Goal: Information Seeking & Learning: Learn about a topic

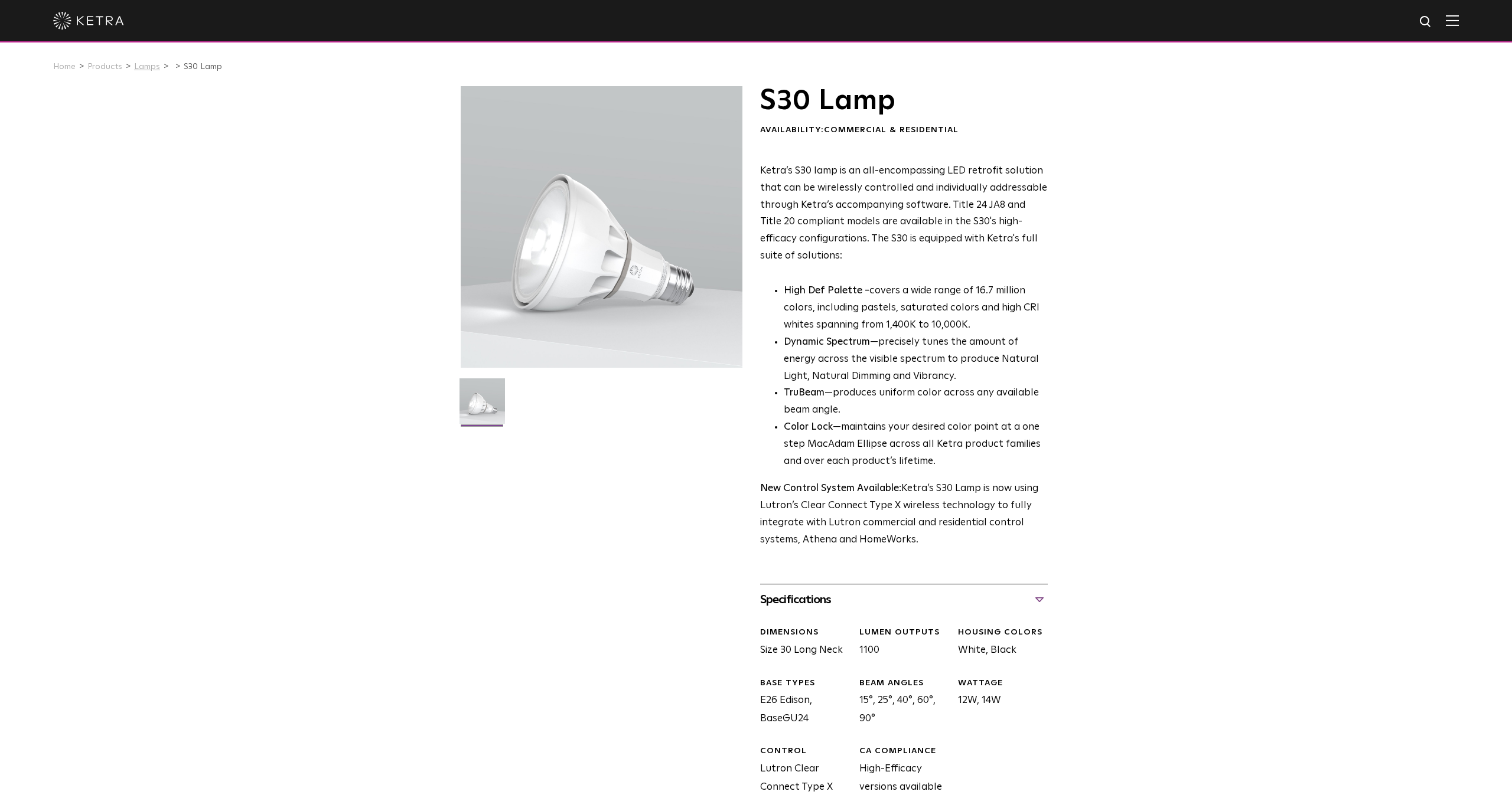
click at [136, 68] on link "Lamps" at bounding box center [147, 66] width 26 height 8
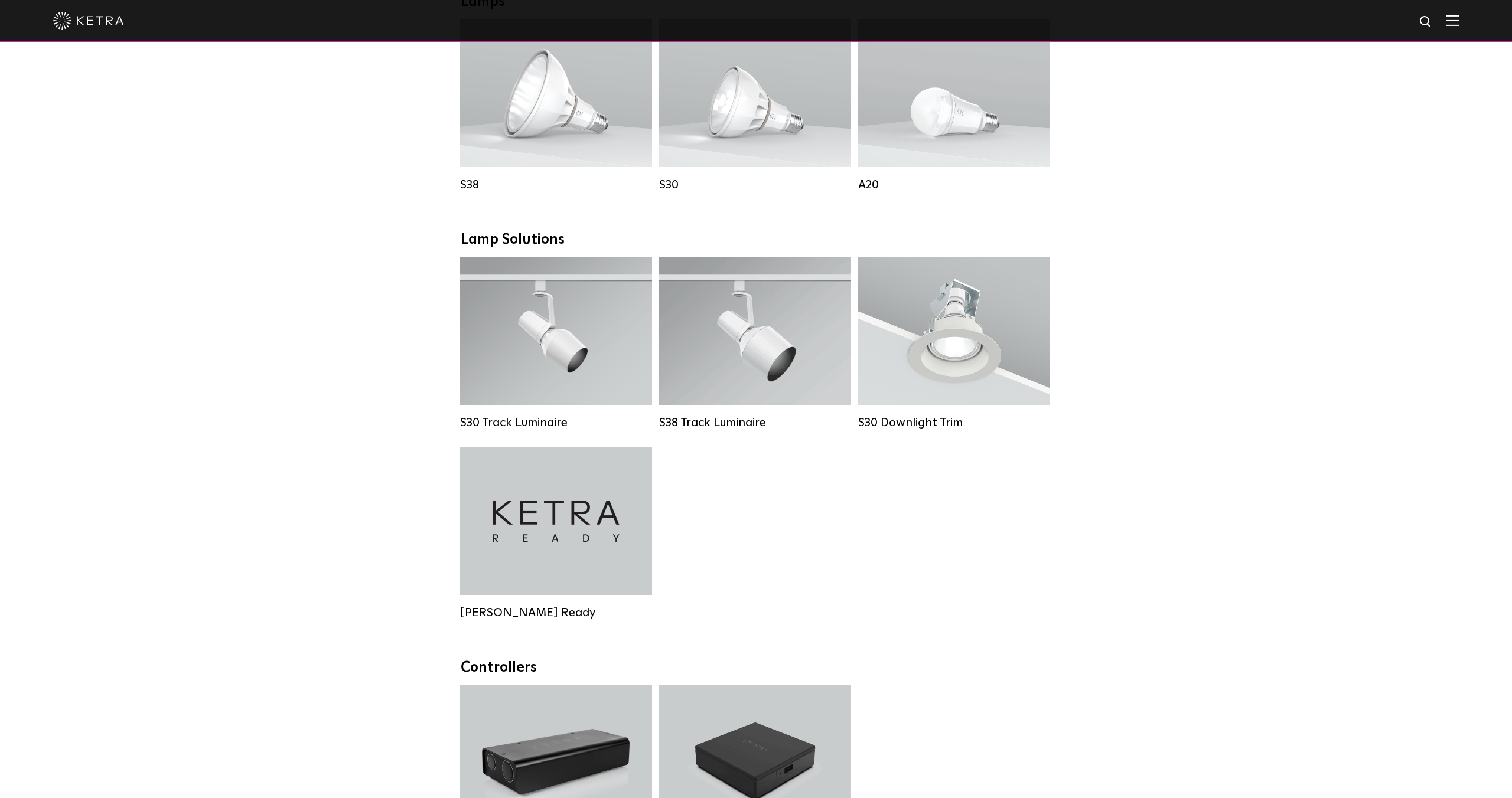
scroll to position [933, 0]
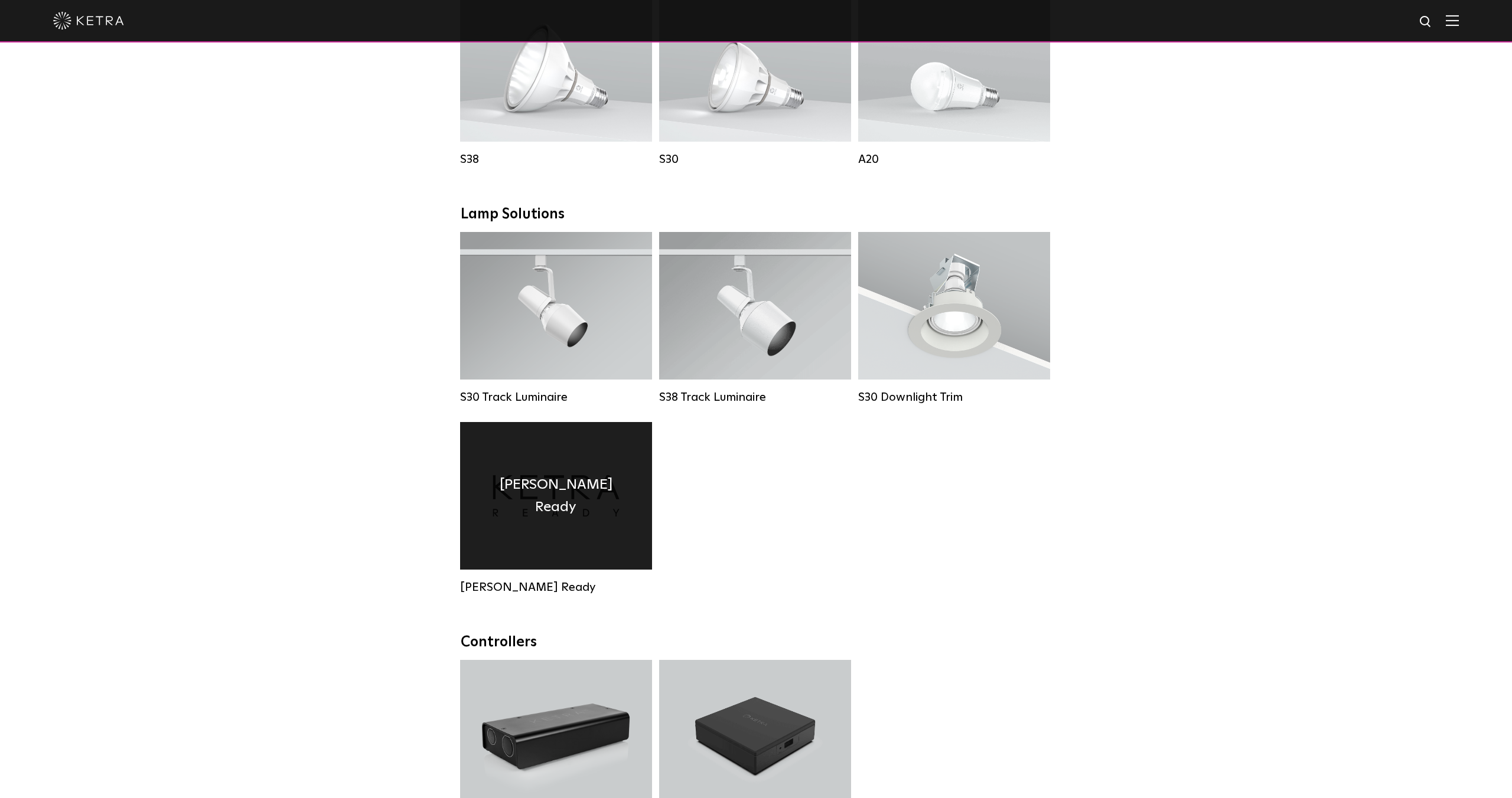
click at [554, 488] on h4 "Ketra Ready" at bounding box center [556, 496] width 156 height 45
